Goal: Task Accomplishment & Management: Manage account settings

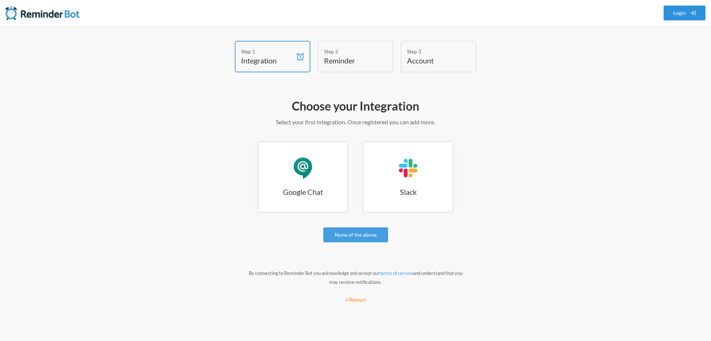
click at [674, 13] on link "Login" at bounding box center [685, 13] width 42 height 15
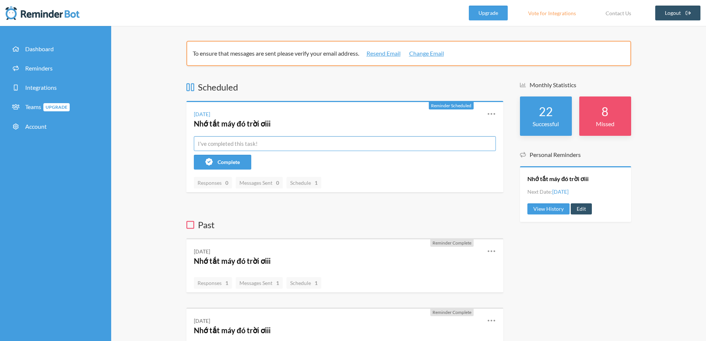
click at [228, 142] on input "text" at bounding box center [345, 143] width 302 height 15
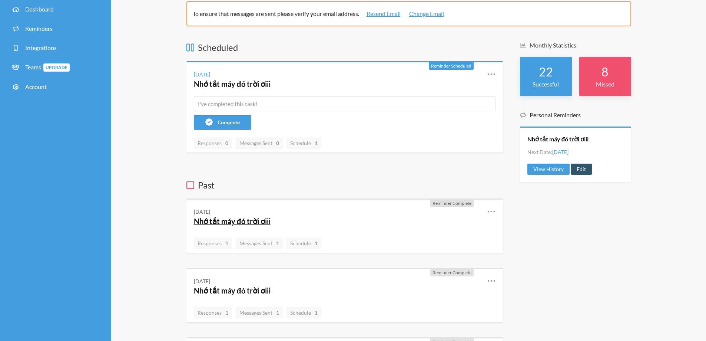
scroll to position [37, 0]
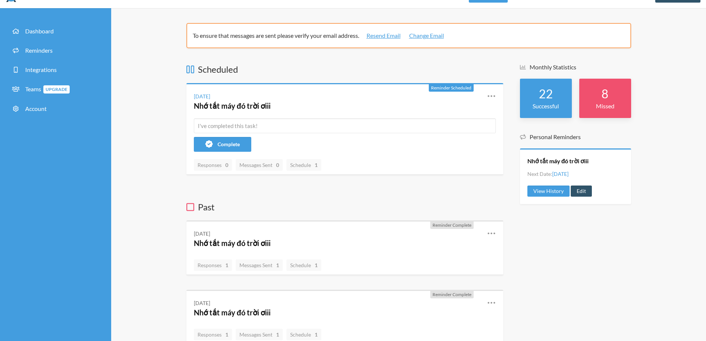
scroll to position [0, 0]
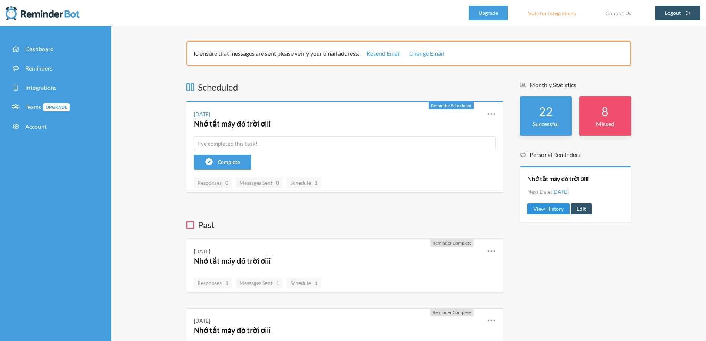
click at [545, 208] on link "View History" at bounding box center [548, 208] width 42 height 11
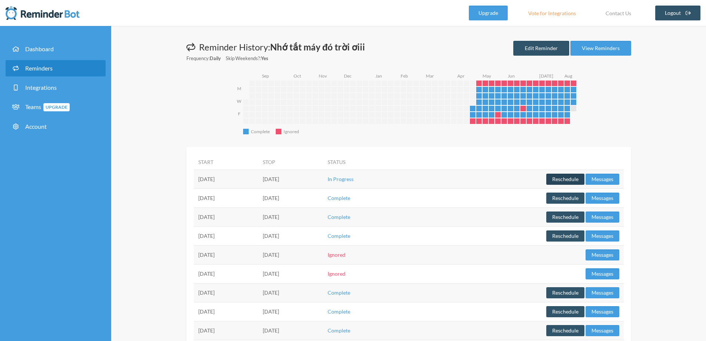
click at [558, 180] on button "Reschedule" at bounding box center [565, 178] width 38 height 11
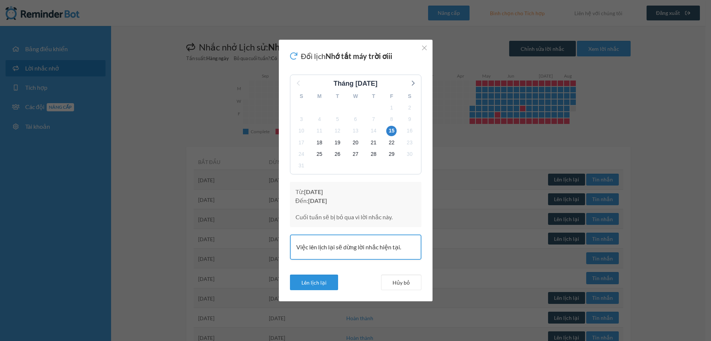
click at [321, 281] on font "Lên lịch lại" at bounding box center [314, 282] width 25 height 6
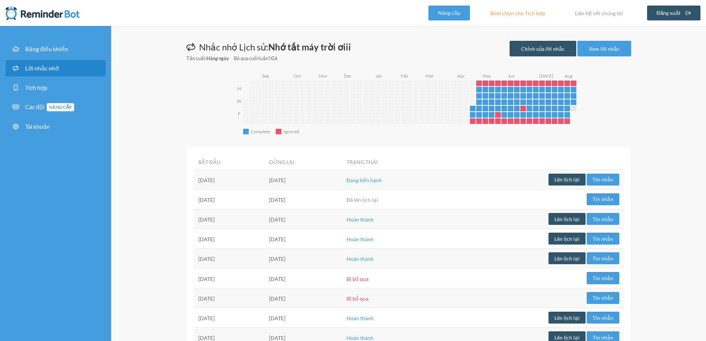
click at [448, 126] on icon "Complete Complete Ignored Ignored M W F 2024-08-14 2024-08-15 2024-08-16 2024-0…" at bounding box center [412, 105] width 352 height 67
click at [442, 187] on td "Đang tiến hành" at bounding box center [392, 179] width 100 height 20
click at [342, 185] on td "Thứ bảy, ngày 16 tháng 8" at bounding box center [303, 179] width 77 height 20
click at [285, 183] on font "Thứ bảy, ngày 16 tháng 8" at bounding box center [277, 180] width 16 height 6
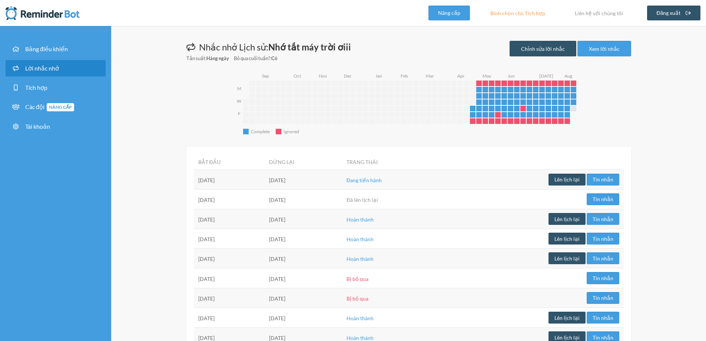
click at [382, 177] on font "Đang tiến hành" at bounding box center [363, 180] width 35 height 6
click at [265, 163] on th "Bắt đầu" at bounding box center [229, 162] width 71 height 16
click at [603, 47] on font "Xem lời nhắc" at bounding box center [604, 49] width 31 height 6
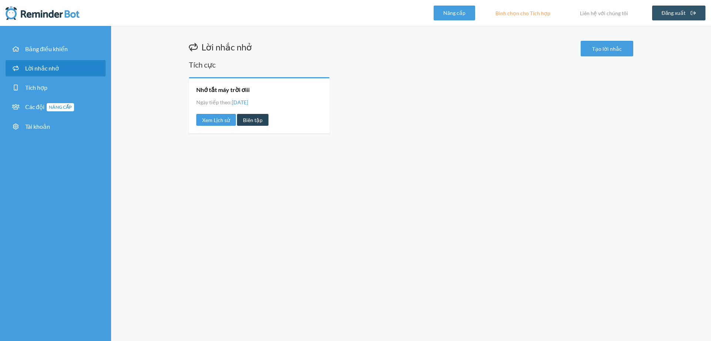
click at [253, 119] on font "Biên tập" at bounding box center [253, 120] width 20 height 6
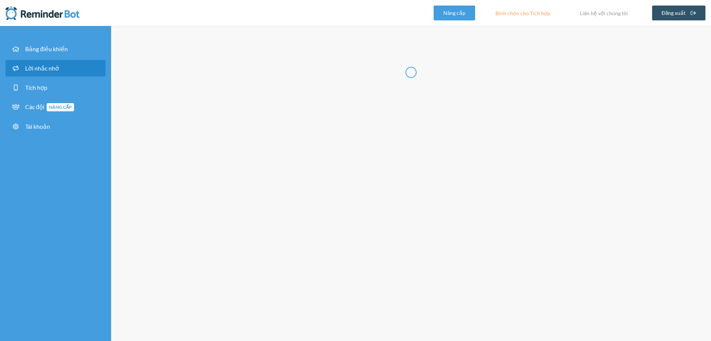
type input "Nhớ tắt máy đó trời ơiii"
select select "17:30:00"
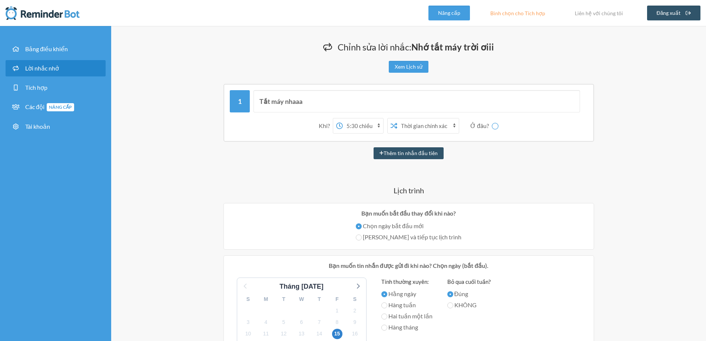
select select "spaces/AAQAdt6D4xk"
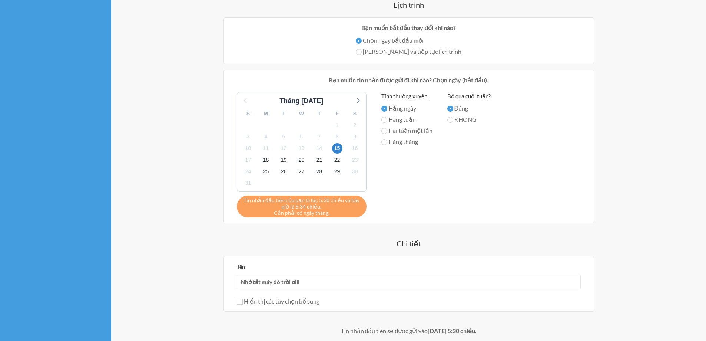
scroll to position [309, 0]
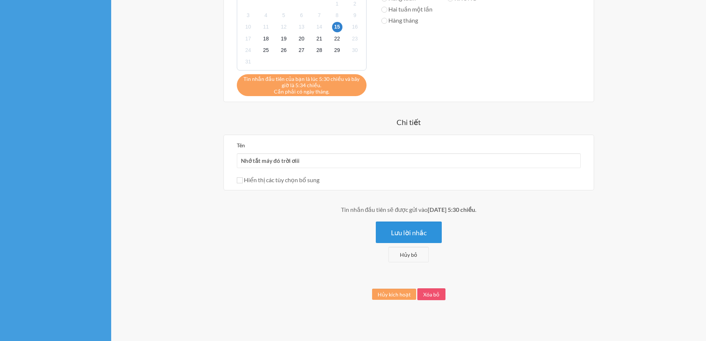
click at [406, 232] on font "Lưu lời nhắc" at bounding box center [409, 232] width 36 height 8
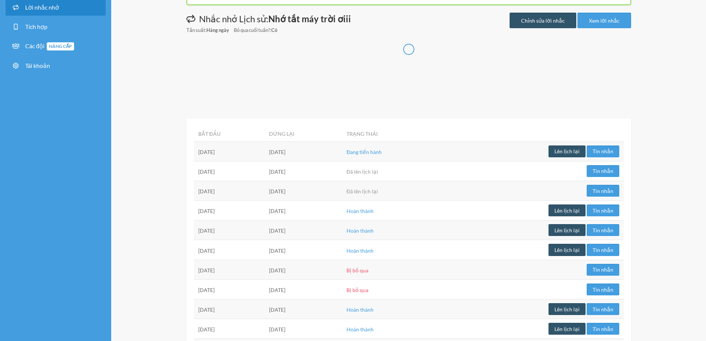
scroll to position [74, 0]
